Goal: Transaction & Acquisition: Purchase product/service

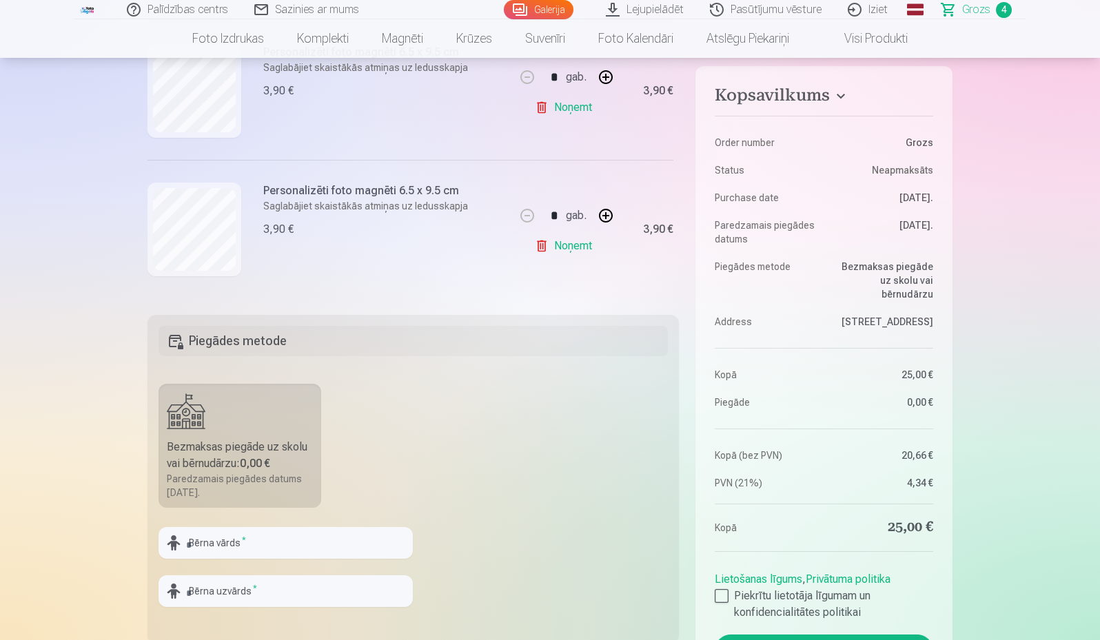
scroll to position [405, 0]
click at [576, 243] on link "Noņemt" at bounding box center [566, 246] width 63 height 28
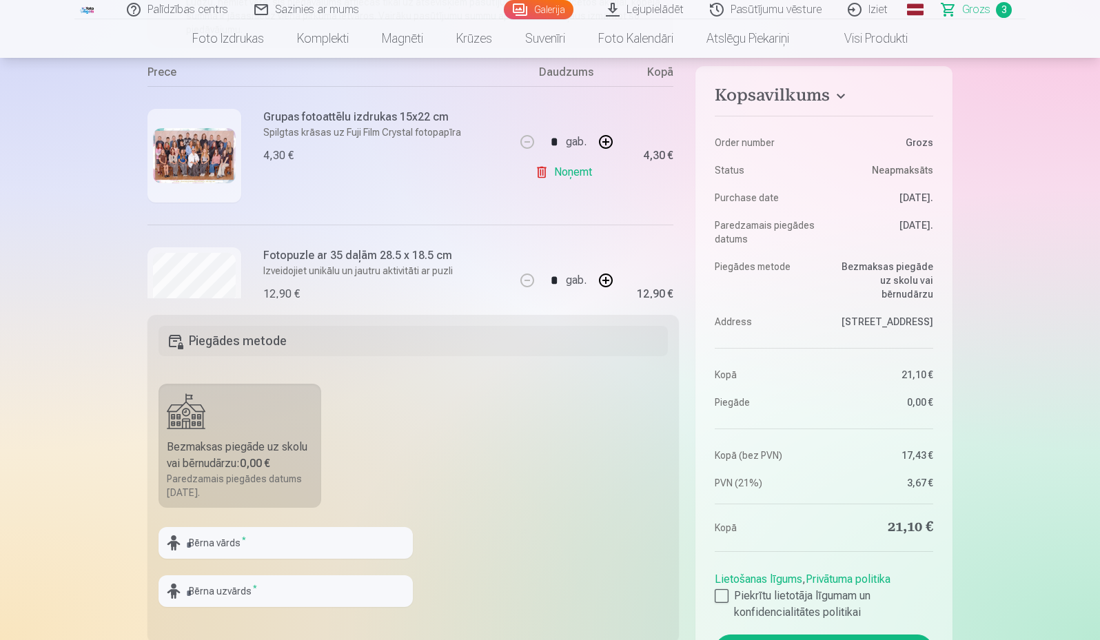
scroll to position [0, 0]
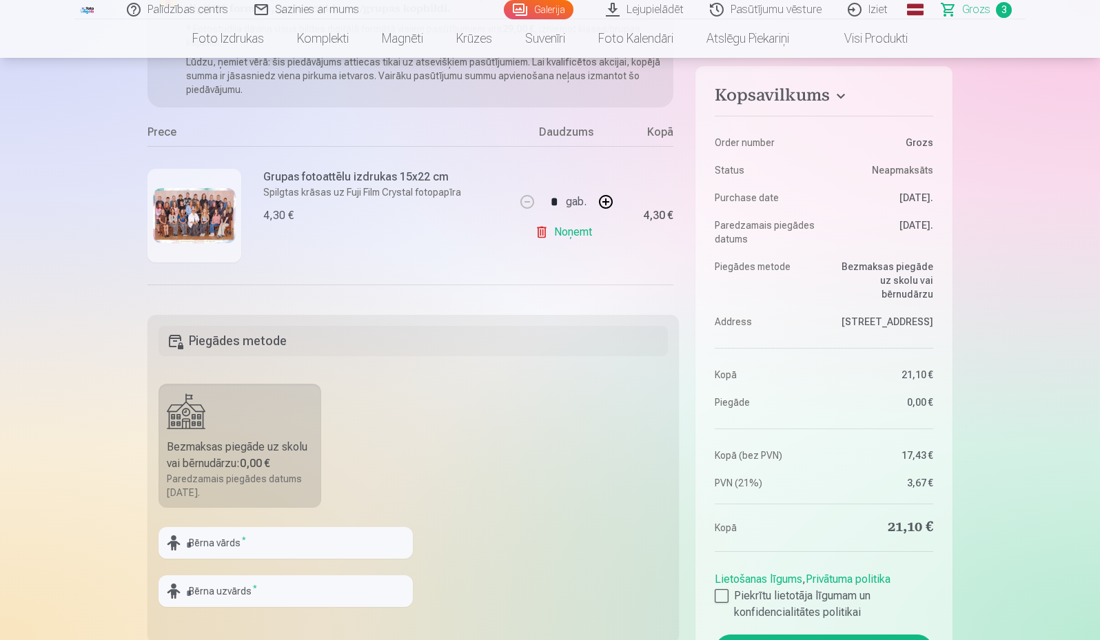
click at [545, 3] on link "Galerija" at bounding box center [539, 9] width 70 height 19
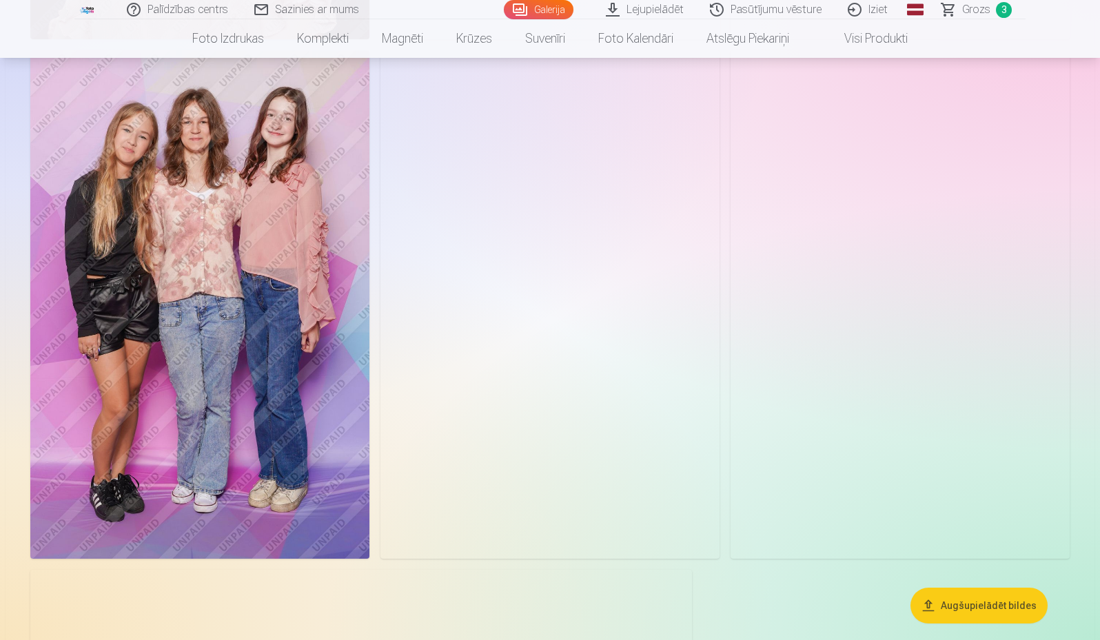
scroll to position [11236, 0]
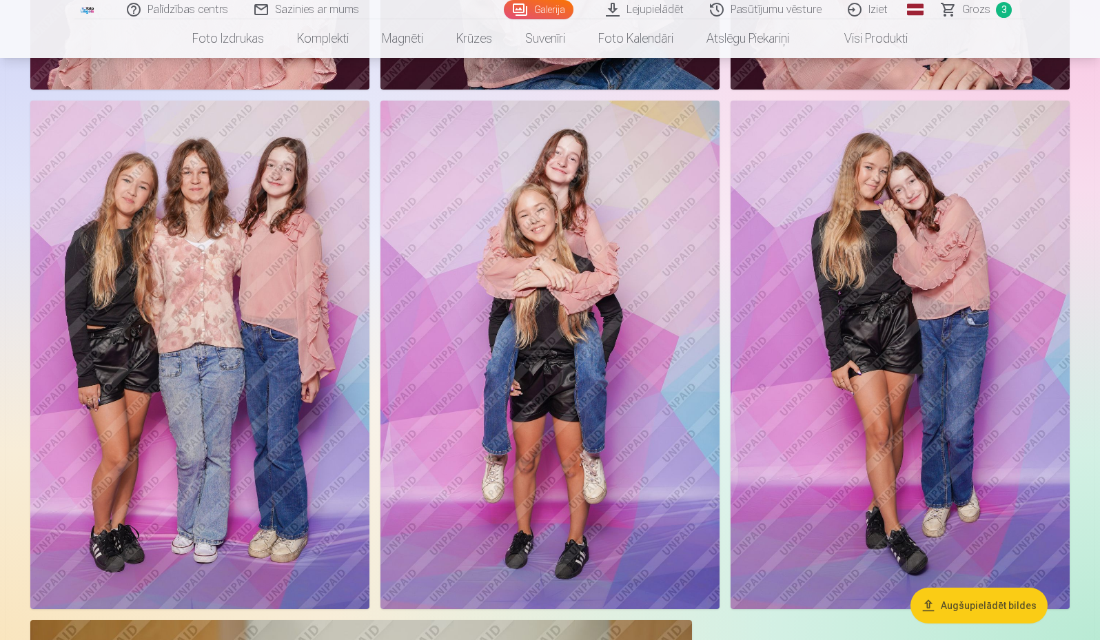
click at [968, 400] on img at bounding box center [900, 355] width 339 height 509
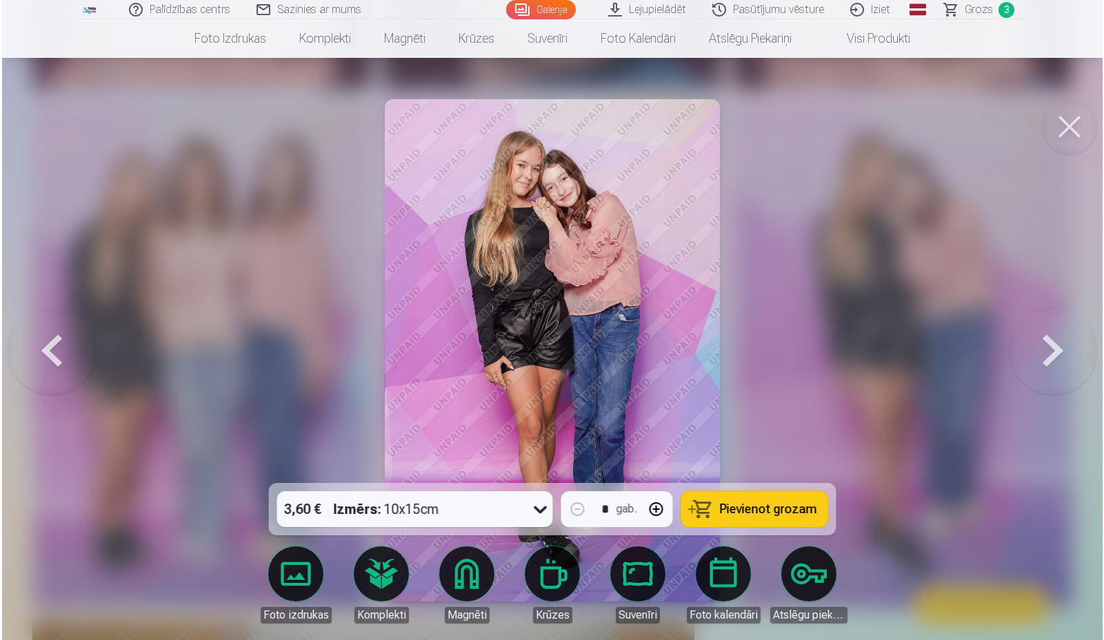
scroll to position [11270, 0]
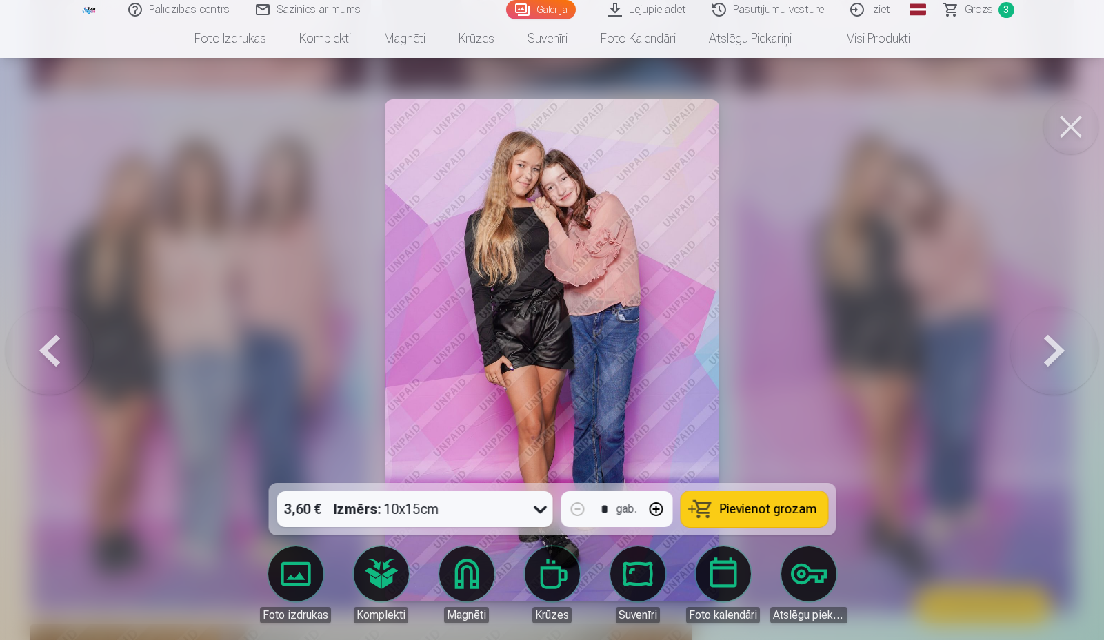
click at [465, 574] on link "Magnēti" at bounding box center [466, 585] width 77 height 77
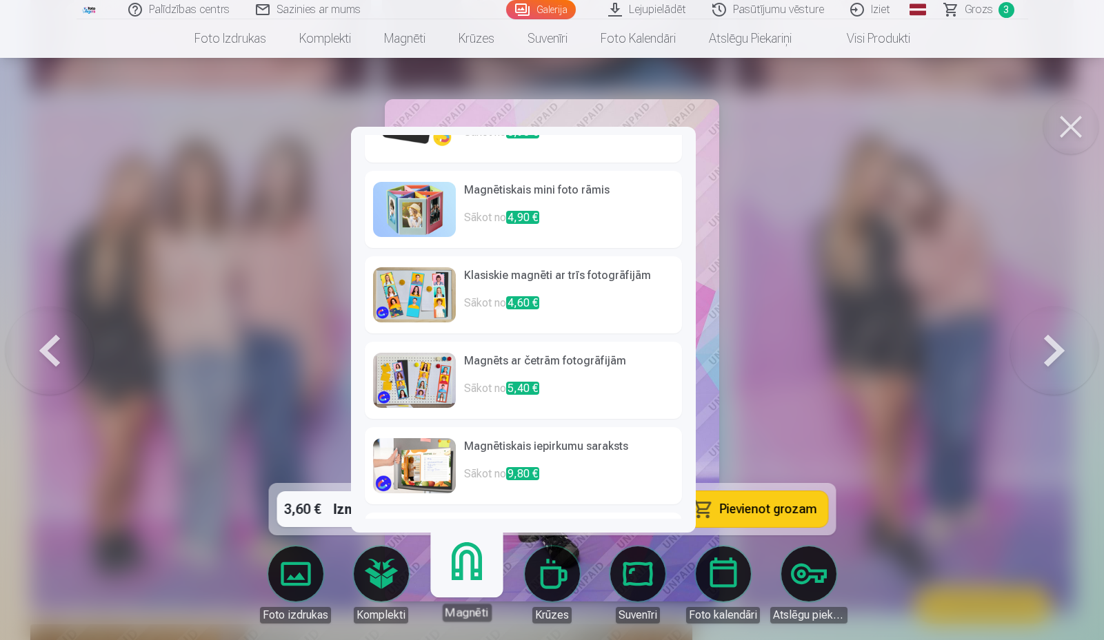
scroll to position [0, 0]
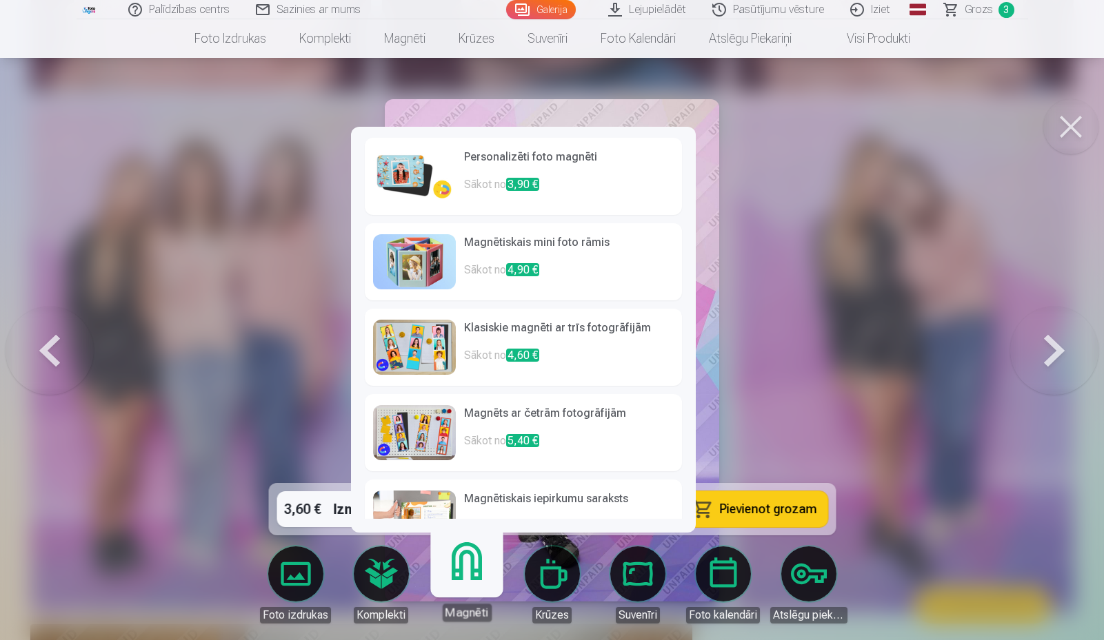
click at [545, 170] on h6 "Personalizēti foto magnēti" at bounding box center [569, 163] width 210 height 28
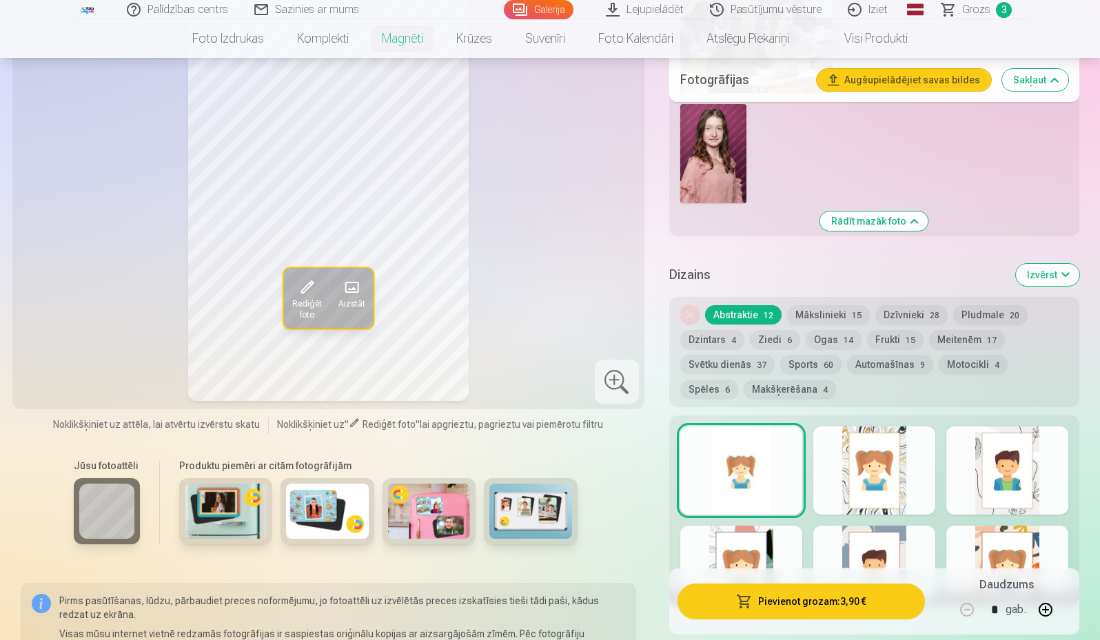
scroll to position [1654, 0]
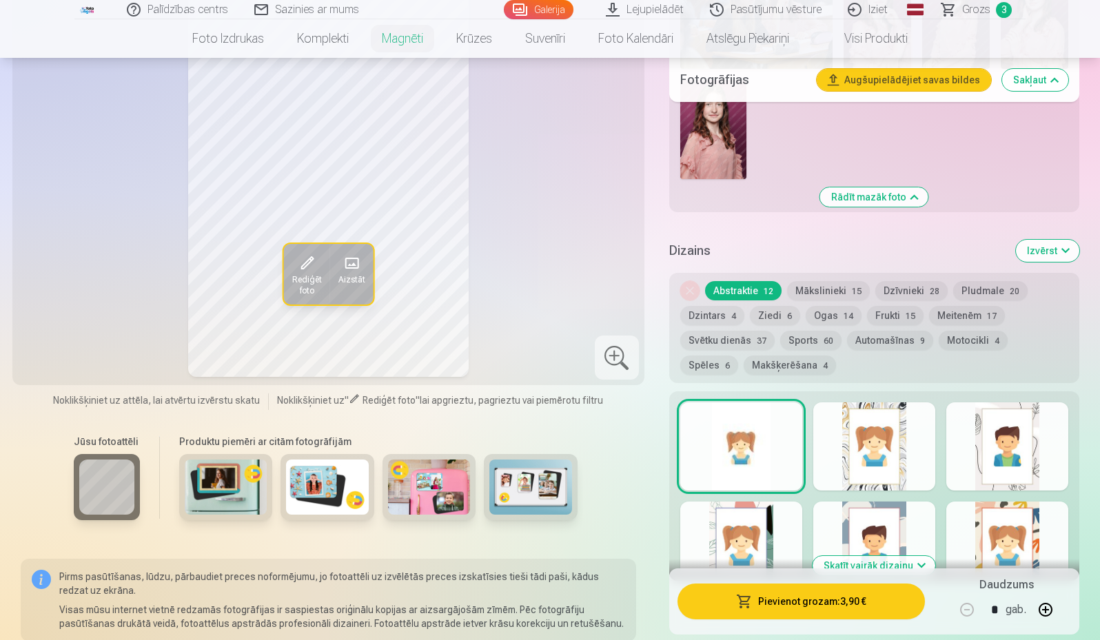
click at [769, 306] on button "Ziedi 6" at bounding box center [775, 315] width 50 height 19
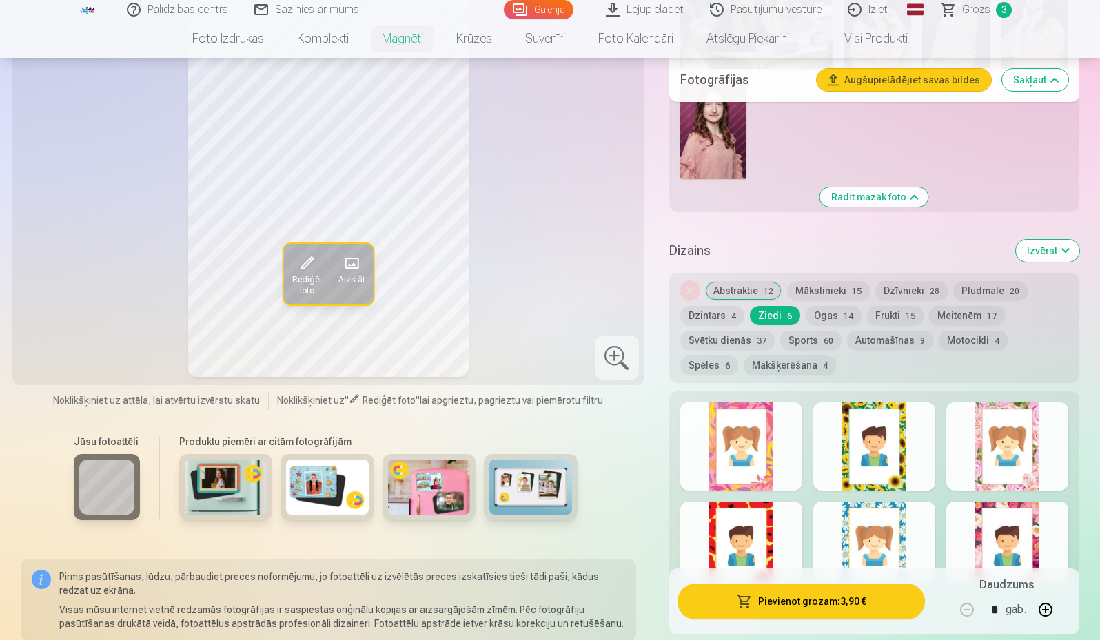
click at [1025, 451] on div at bounding box center [1007, 447] width 122 height 88
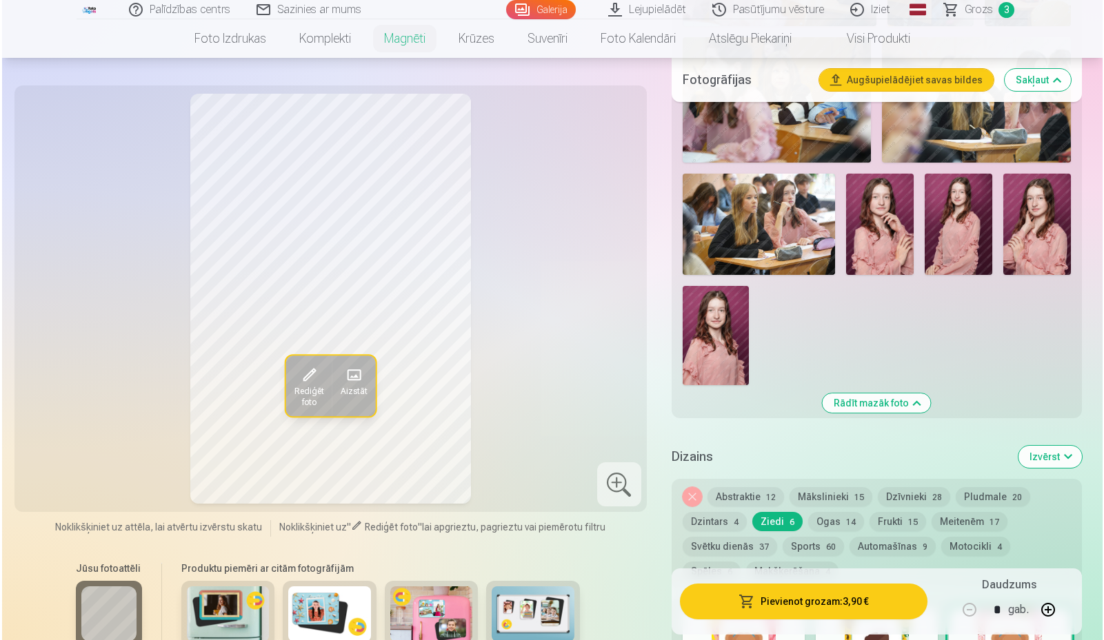
scroll to position [1448, 0]
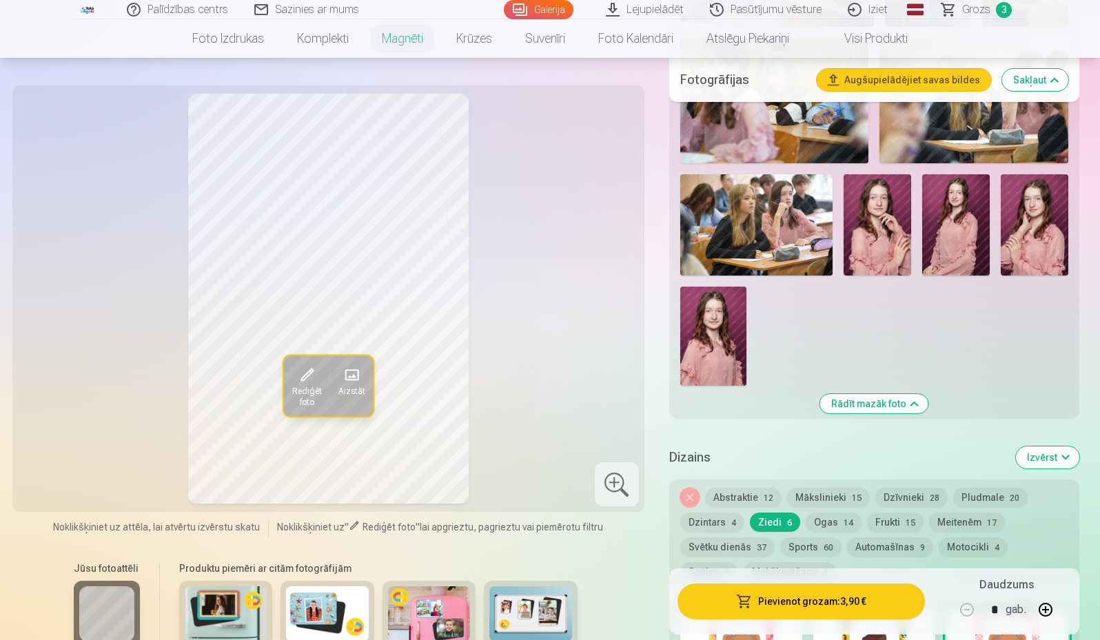
click at [843, 604] on button "Pievienot grozam : 3,90 €" at bounding box center [801, 602] width 247 height 36
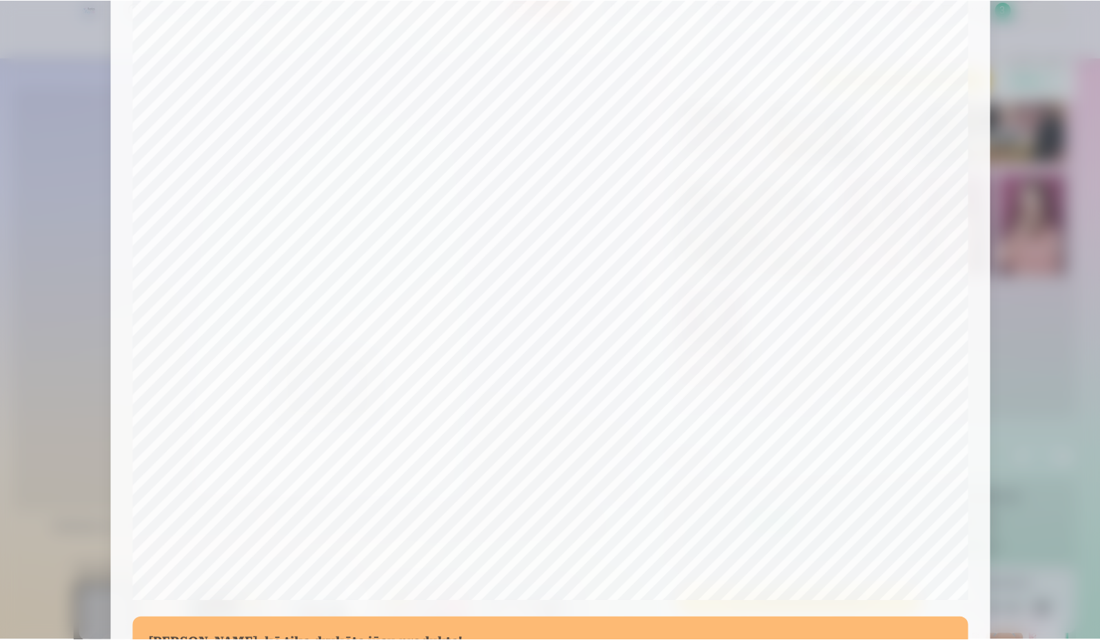
scroll to position [352, 0]
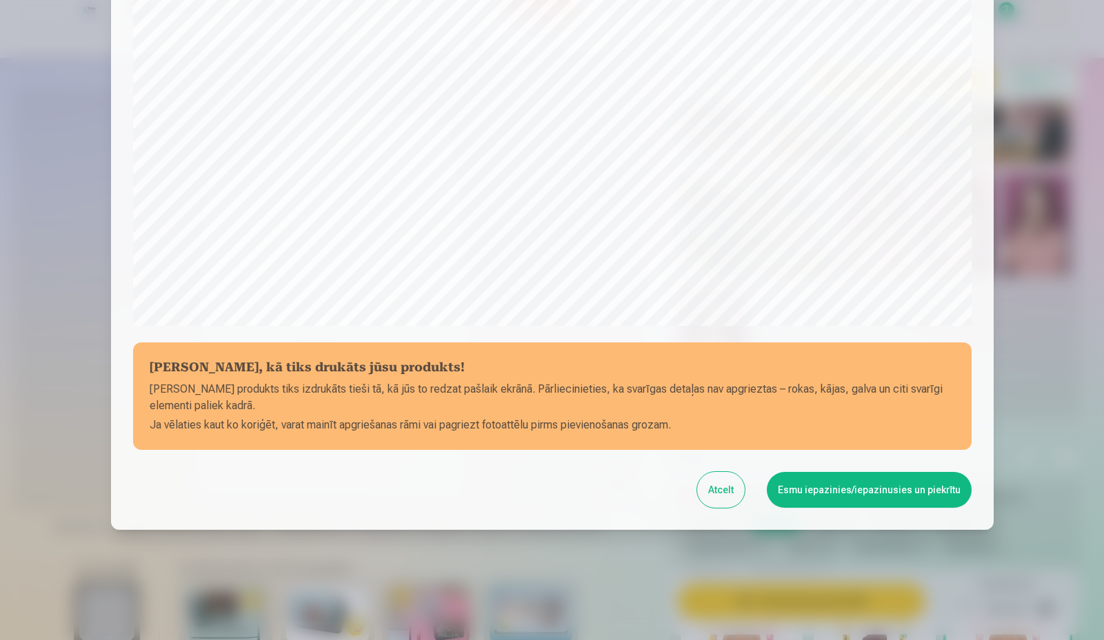
click at [868, 486] on button "Esmu iepazinies/iepazinusies un piekrītu" at bounding box center [868, 490] width 205 height 36
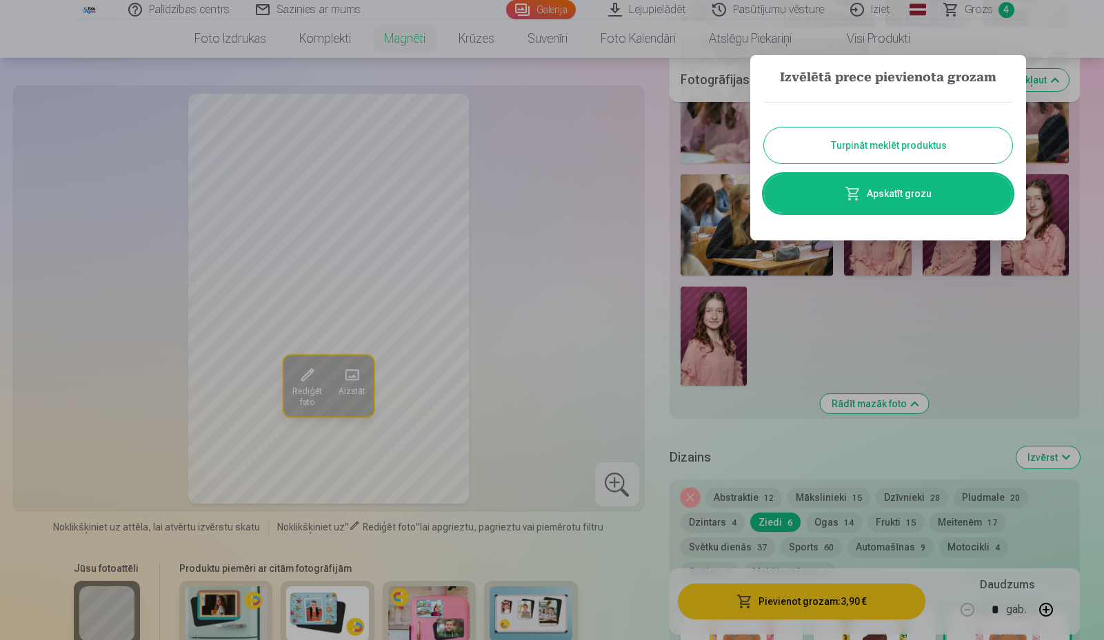
click at [927, 199] on link "Apskatīt grozu" at bounding box center [888, 193] width 248 height 39
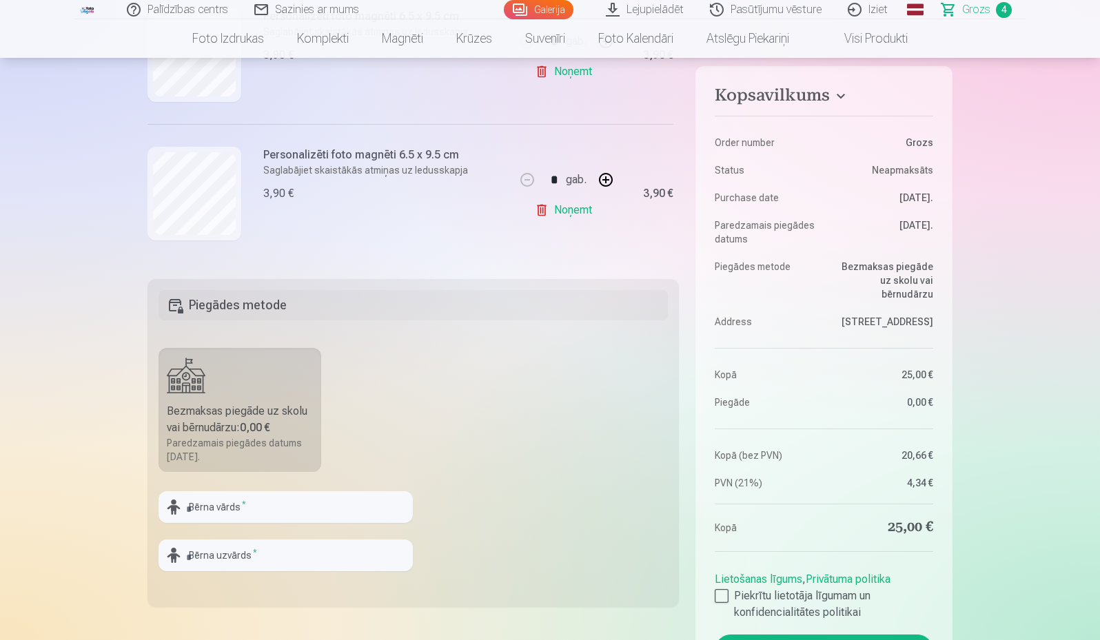
scroll to position [276, 0]
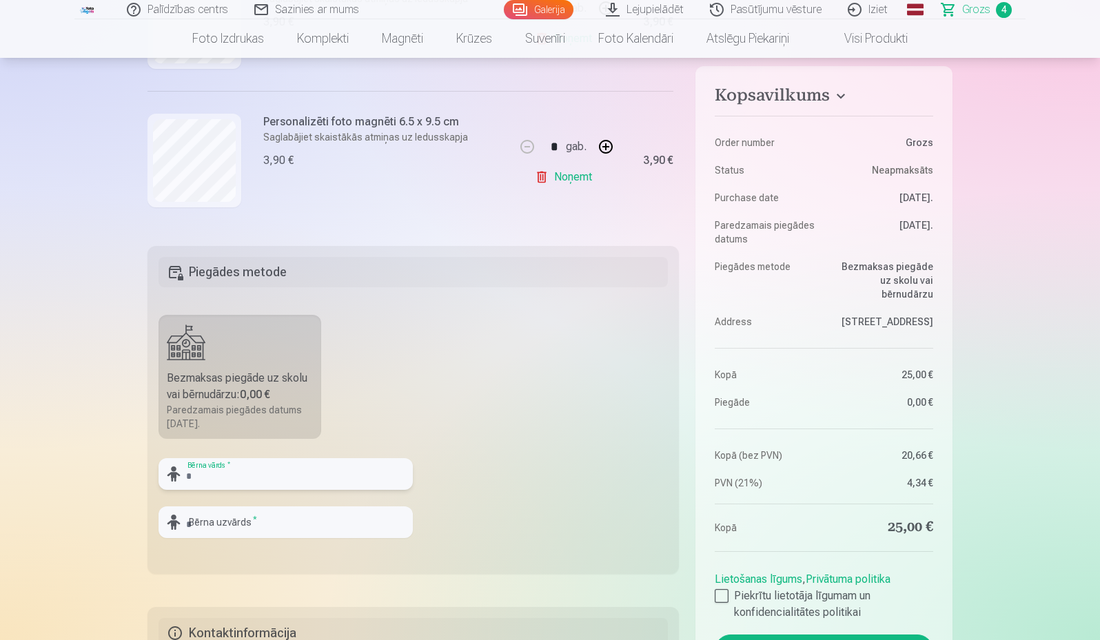
click at [264, 483] on input "text" at bounding box center [286, 474] width 254 height 32
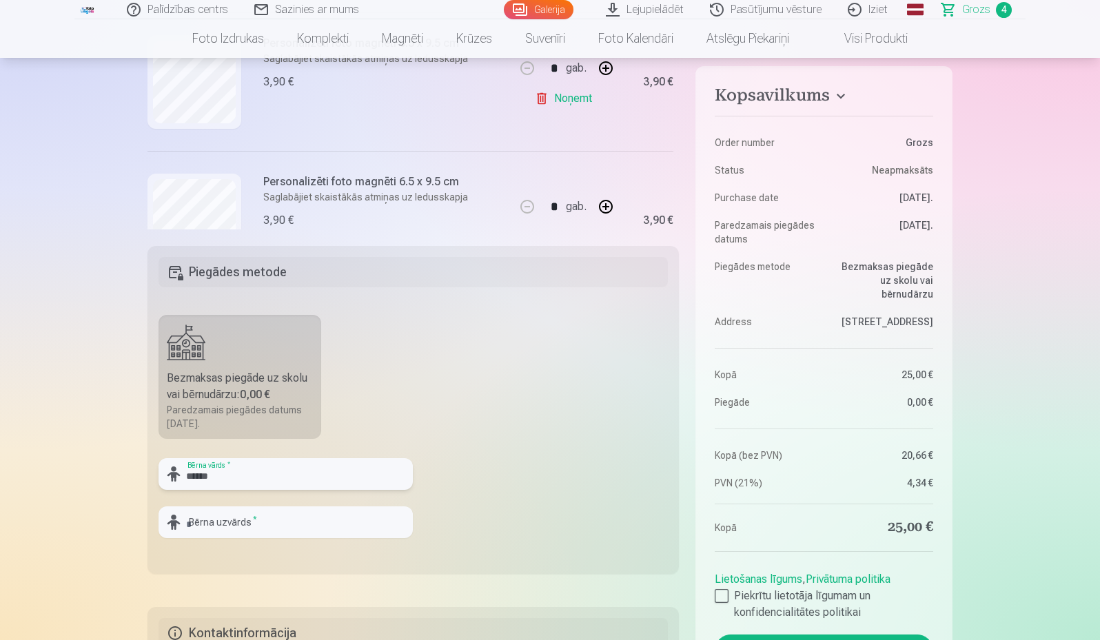
scroll to position [405, 0]
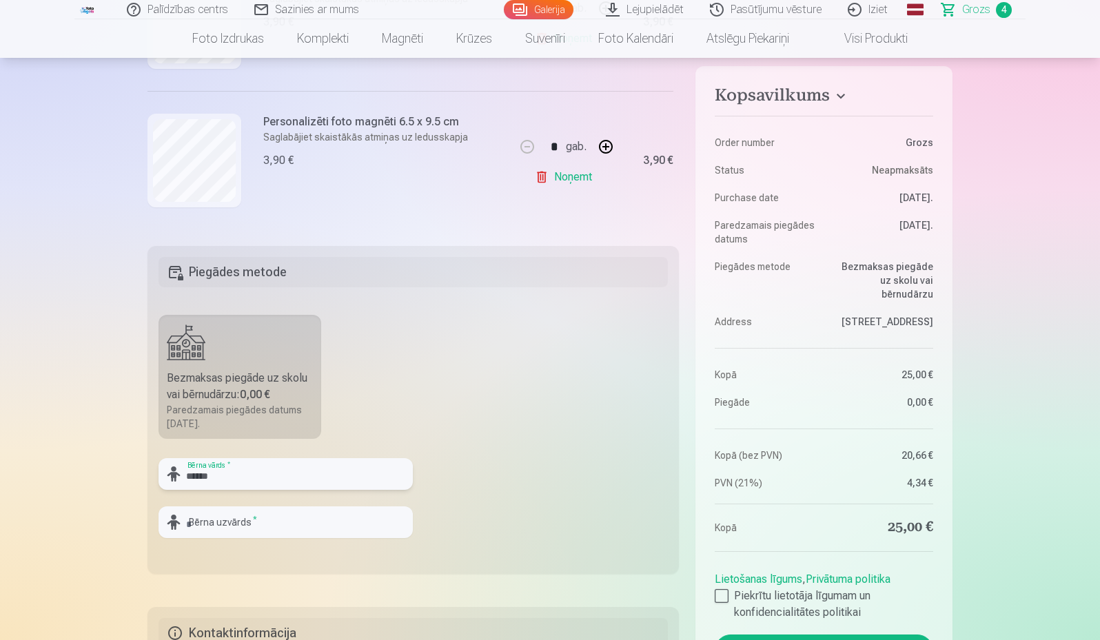
type input "******"
click at [338, 526] on input "text" at bounding box center [286, 523] width 254 height 32
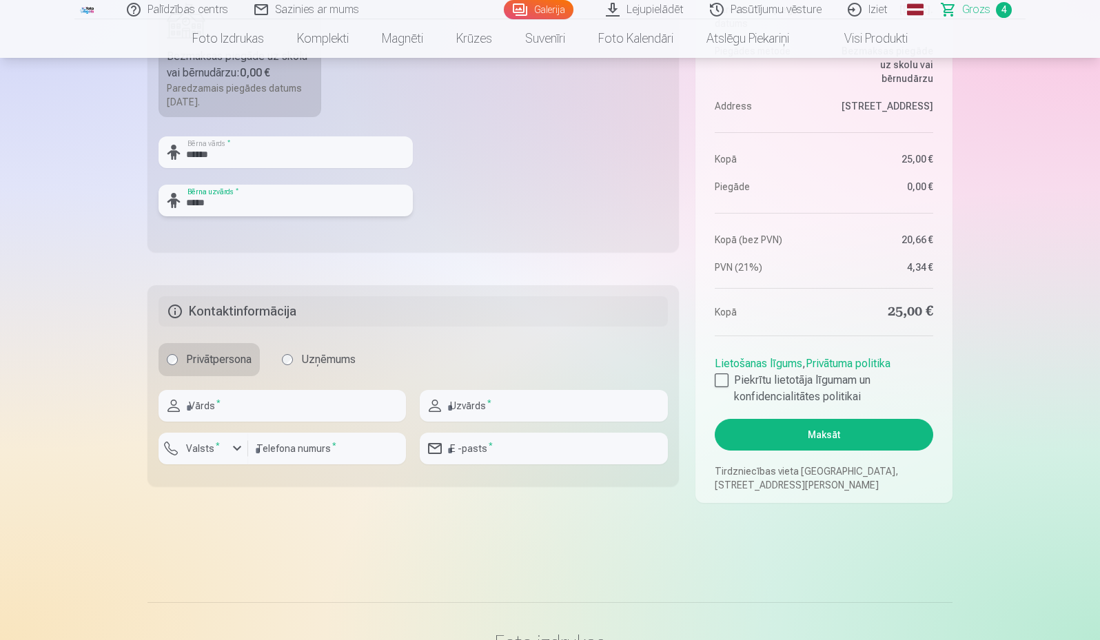
scroll to position [620, 0]
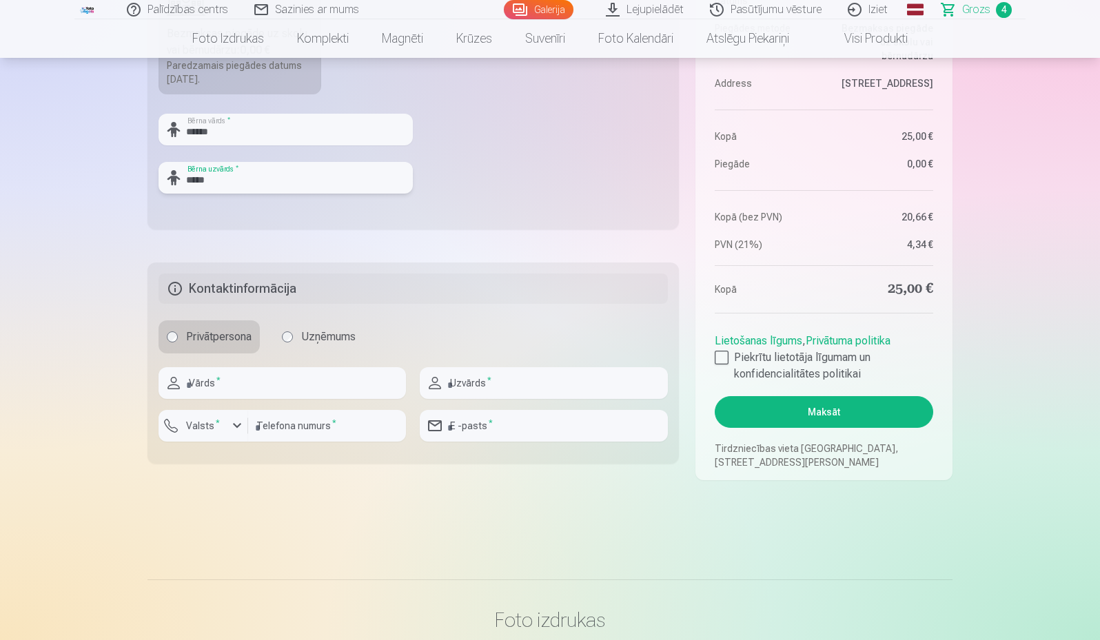
type input "*****"
click at [257, 386] on input "text" at bounding box center [282, 383] width 247 height 32
type input "*****"
click at [502, 389] on input "text" at bounding box center [543, 383] width 247 height 32
type input "*****"
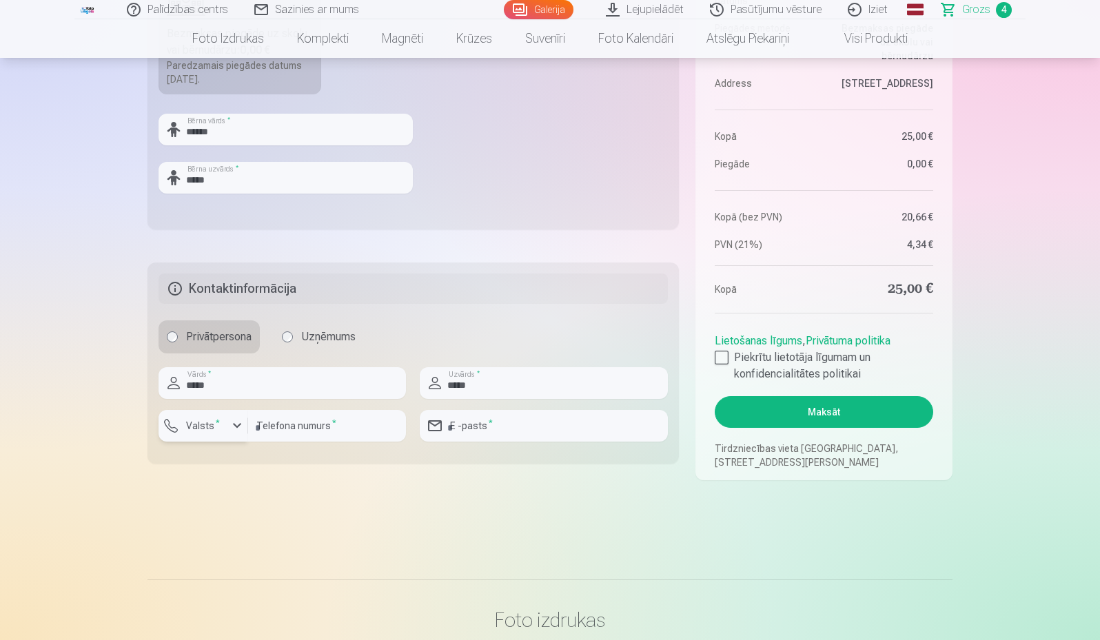
click at [216, 427] on sup "*" at bounding box center [218, 422] width 4 height 9
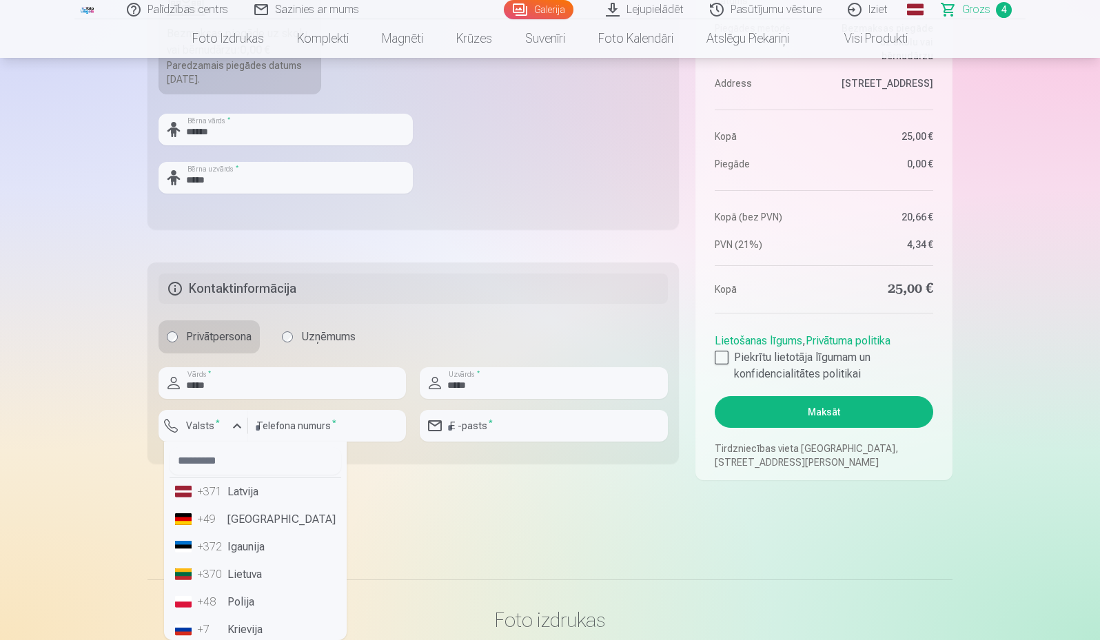
click at [228, 492] on li "+371 Latvija" at bounding box center [256, 492] width 172 height 28
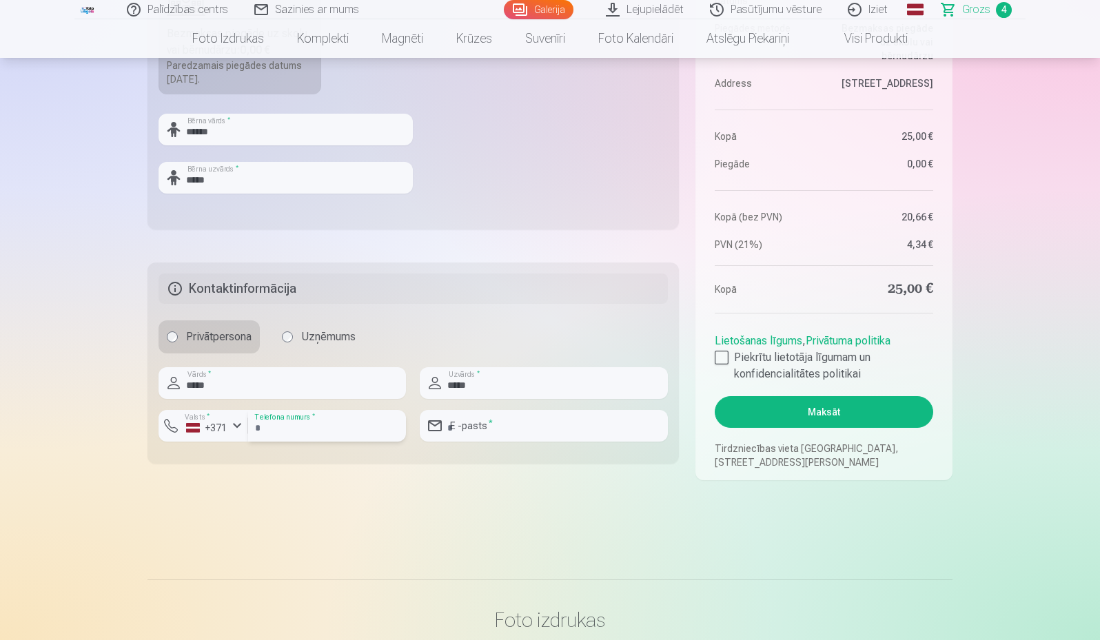
click at [332, 426] on input "number" at bounding box center [327, 426] width 158 height 32
type input "********"
click at [543, 415] on input "email" at bounding box center [543, 426] width 247 height 32
type input "**********"
click at [720, 362] on div at bounding box center [722, 358] width 14 height 14
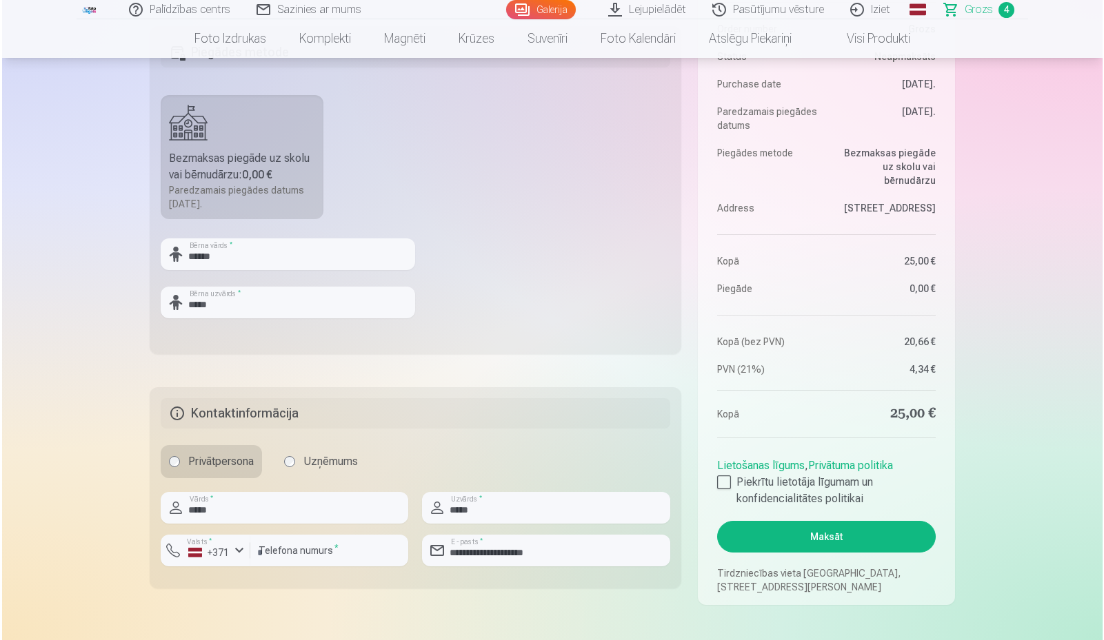
scroll to position [689, 0]
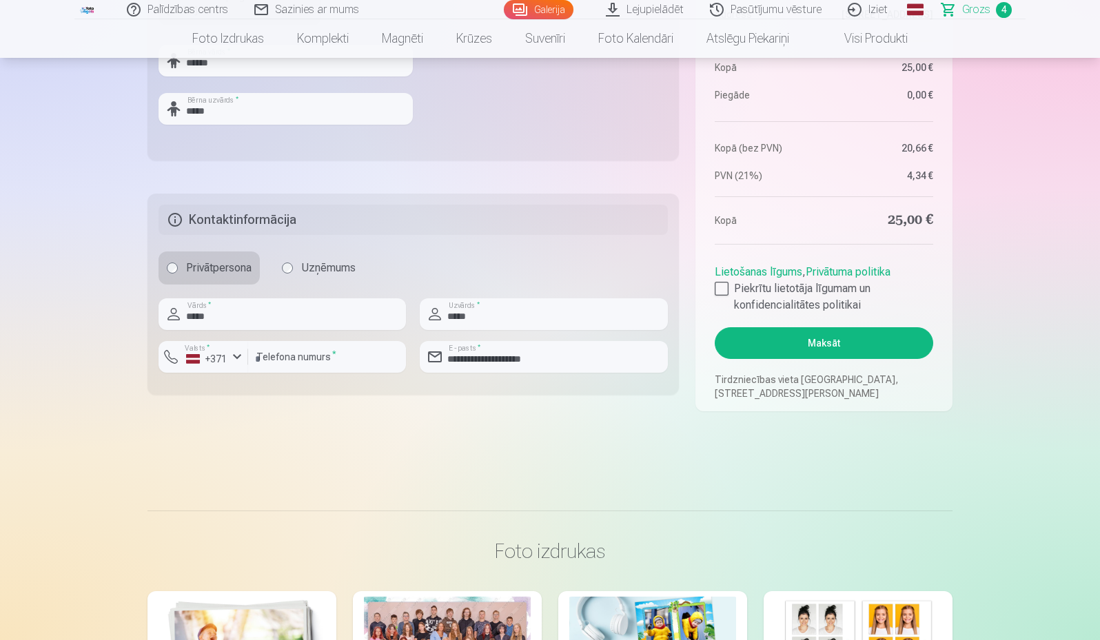
click at [855, 350] on button "Maksāt" at bounding box center [824, 343] width 219 height 32
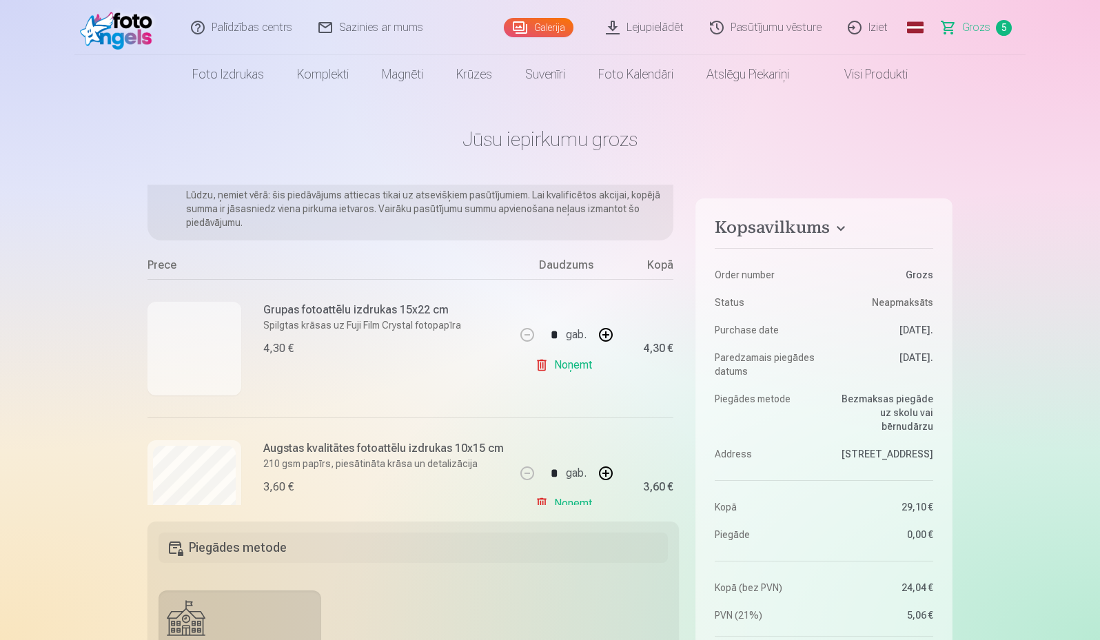
scroll to position [48, 0]
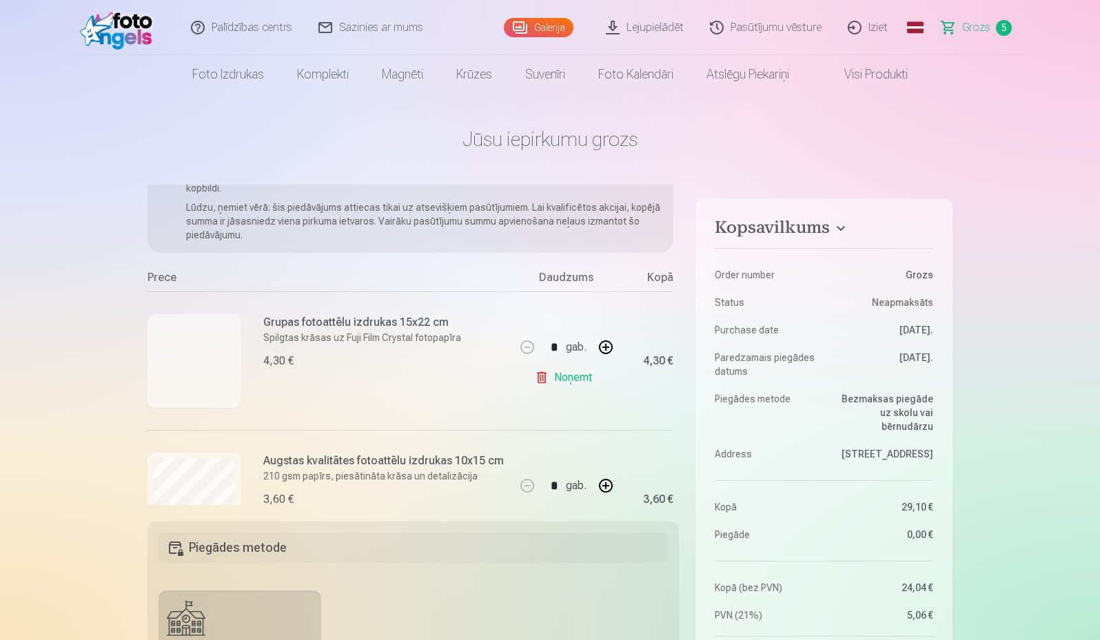
click at [553, 26] on link "Galerija" at bounding box center [539, 27] width 70 height 19
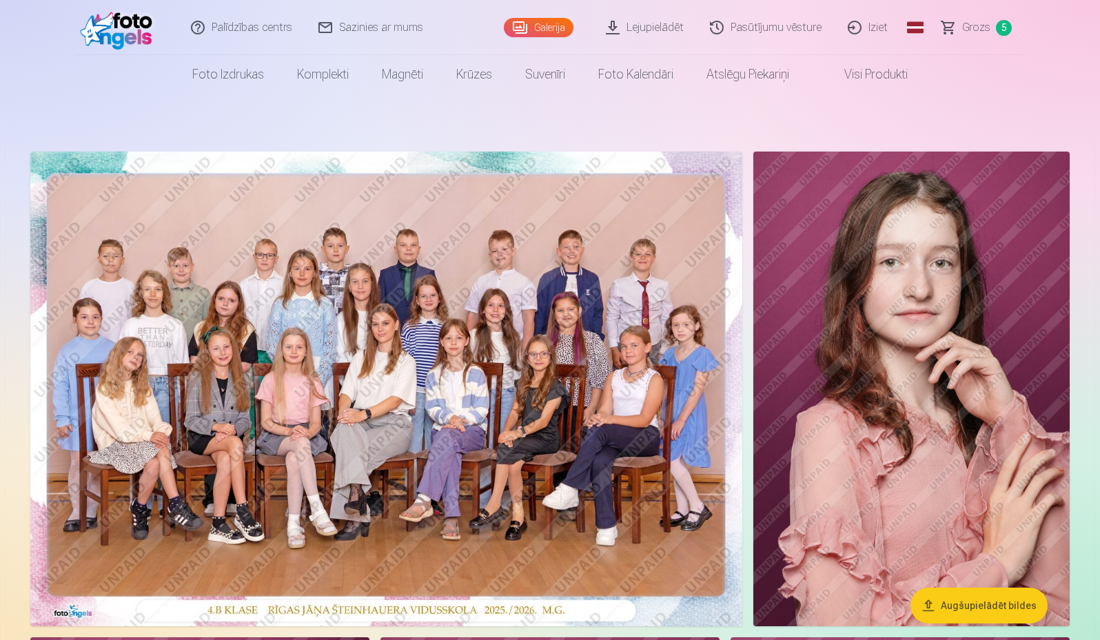
click at [896, 23] on link "Iziet" at bounding box center [868, 27] width 66 height 55
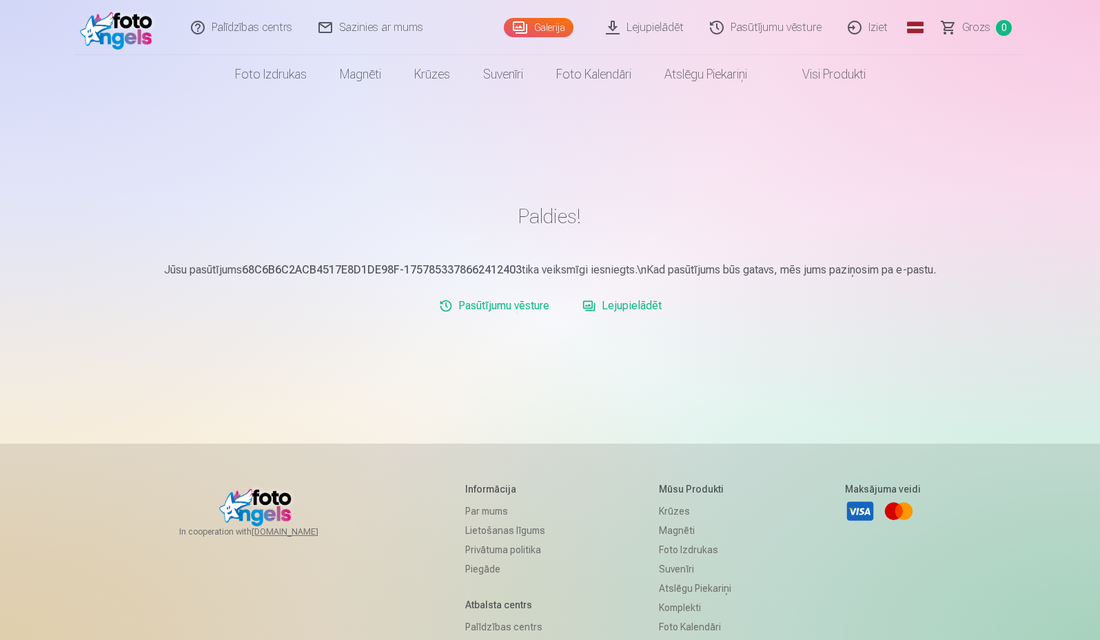
click at [872, 24] on link "Iziet" at bounding box center [868, 27] width 66 height 55
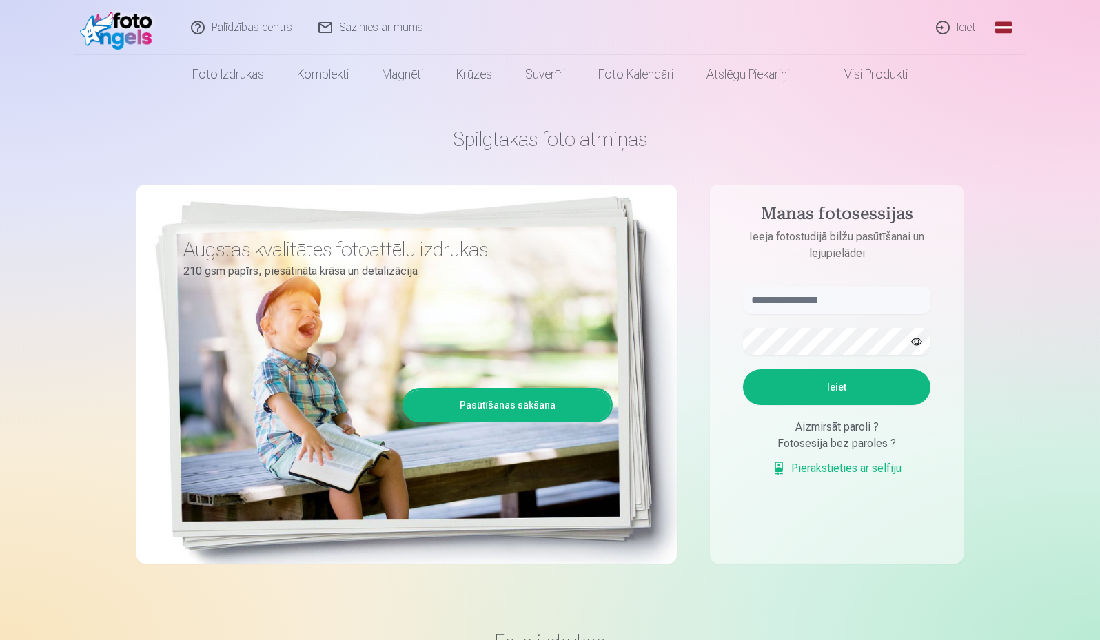
click at [964, 26] on link "Ieiet" at bounding box center [957, 27] width 66 height 55
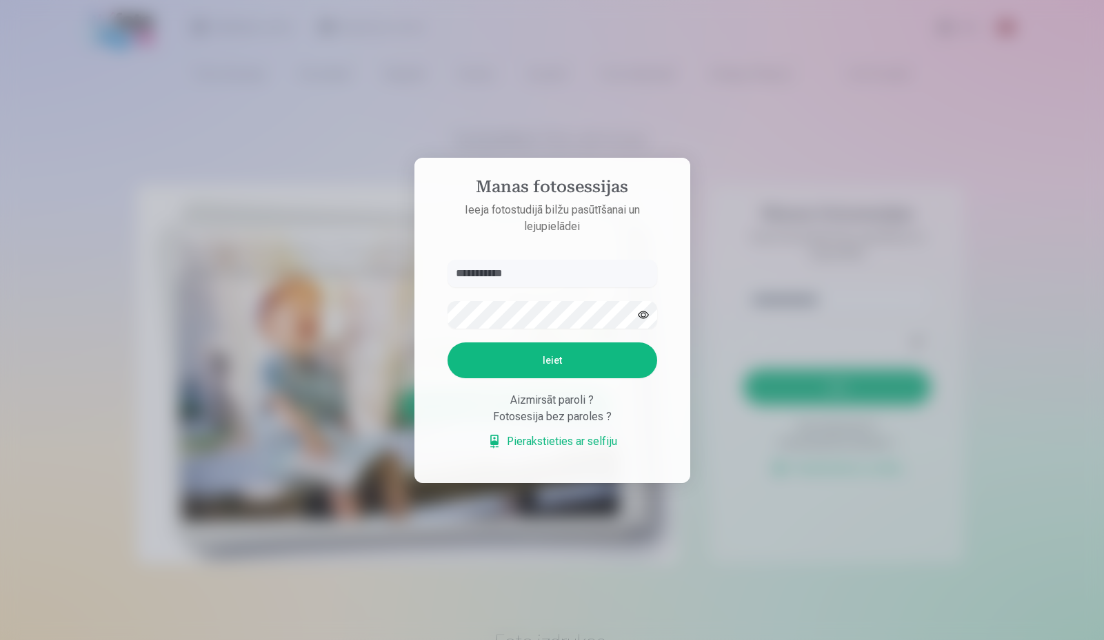
type input "**********"
click at [640, 313] on button "button" at bounding box center [643, 315] width 26 height 26
click at [619, 369] on button "Ieiet" at bounding box center [552, 361] width 210 height 36
